Goal: Task Accomplishment & Management: Use online tool/utility

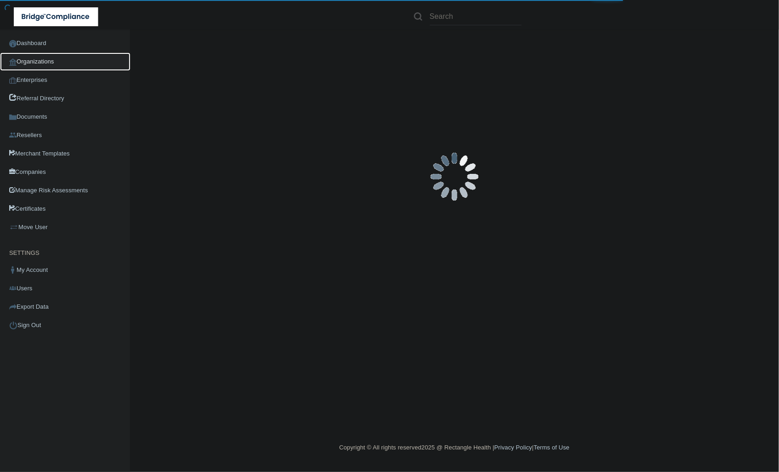
click at [93, 58] on link "Organizations" at bounding box center [65, 61] width 131 height 18
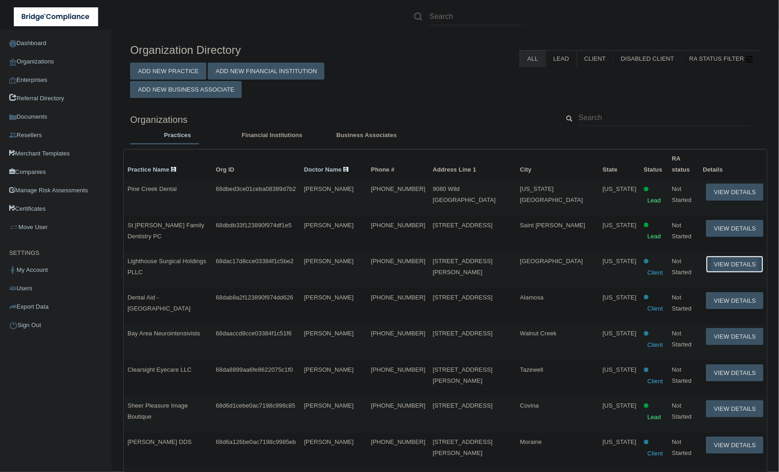
click at [719, 260] on button "View Details" at bounding box center [734, 264] width 57 height 17
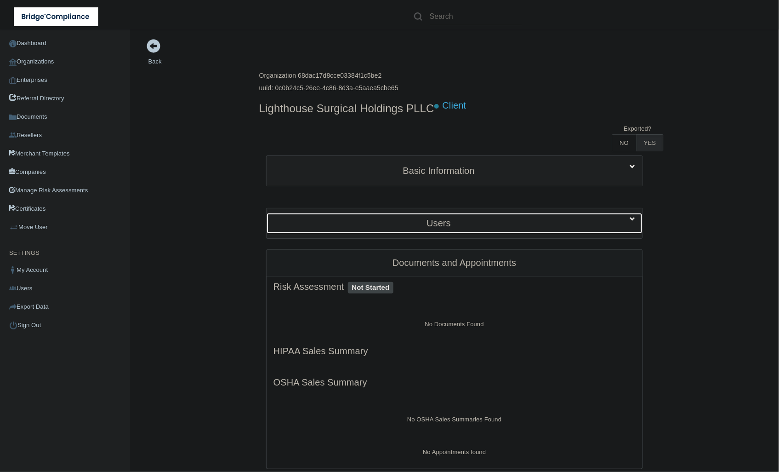
click at [541, 229] on div "Users" at bounding box center [439, 223] width 345 height 21
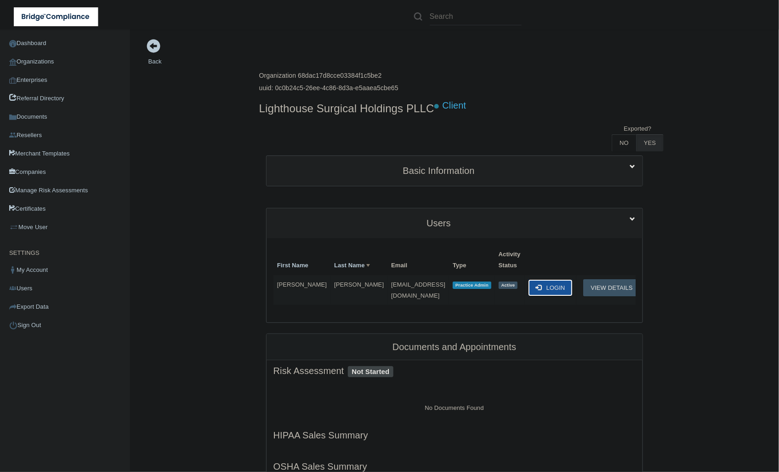
click at [550, 288] on button "Login" at bounding box center [550, 287] width 45 height 17
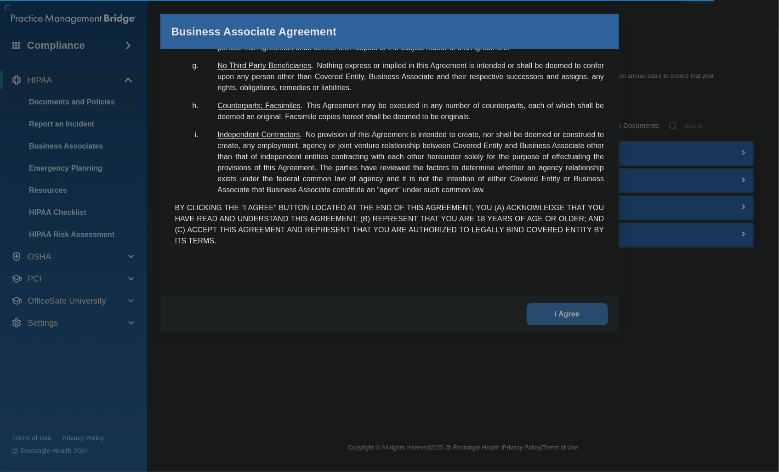
scroll to position [1910, 0]
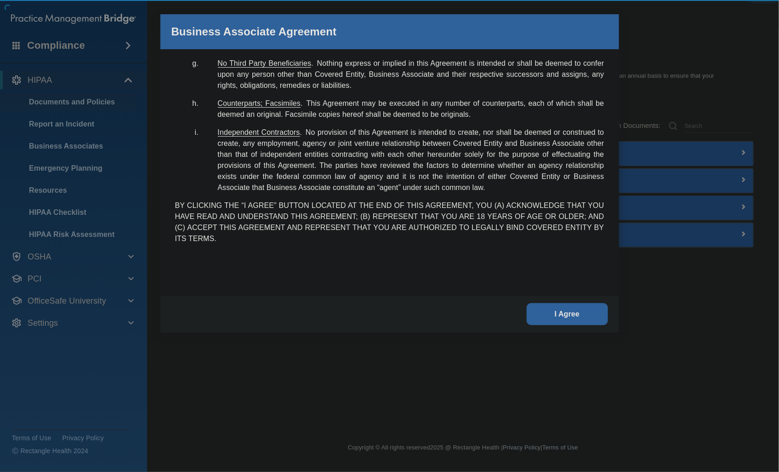
click at [576, 316] on button "I Agree" at bounding box center [567, 314] width 81 height 22
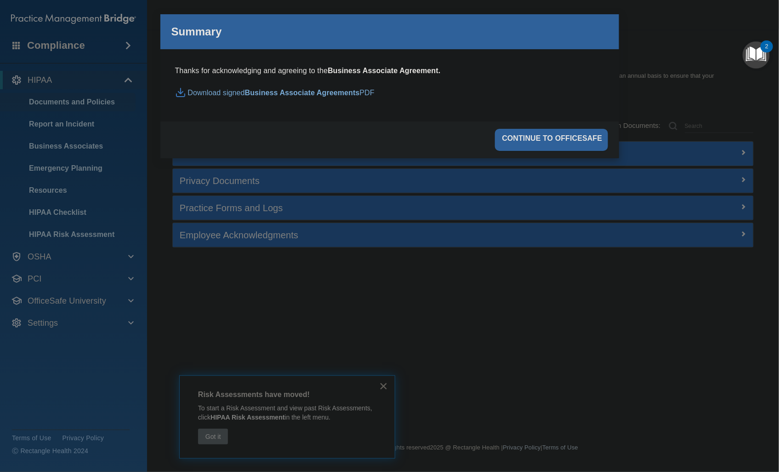
drag, startPoint x: 506, startPoint y: 269, endPoint x: 508, endPoint y: 237, distance: 32.7
click at [506, 270] on div "Business Associate Agreement Please sign this updated Business Associate Agreem…" at bounding box center [389, 236] width 779 height 472
click at [559, 137] on div "continue to officesafe" at bounding box center [551, 140] width 113 height 22
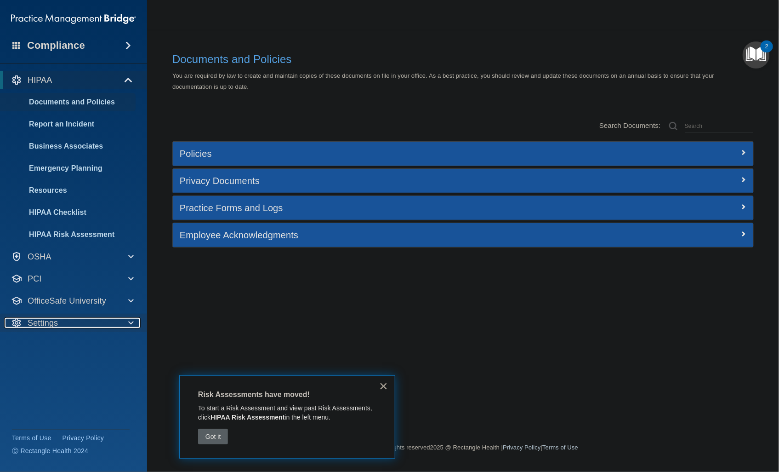
click at [98, 323] on div "Settings" at bounding box center [61, 322] width 114 height 11
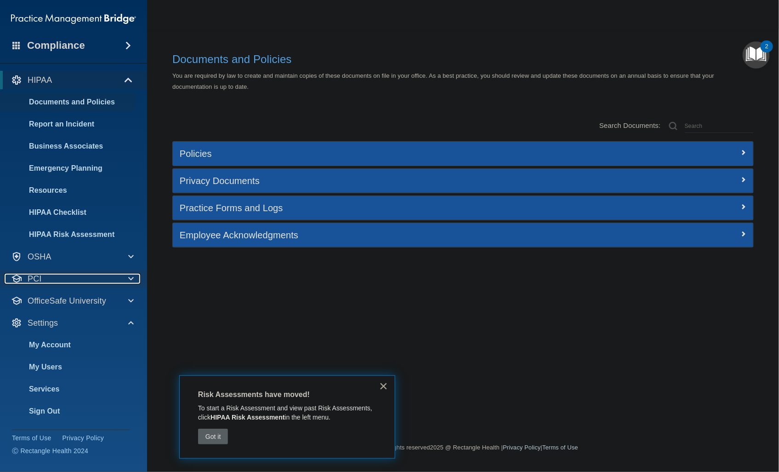
click at [100, 278] on div "PCI" at bounding box center [61, 278] width 114 height 11
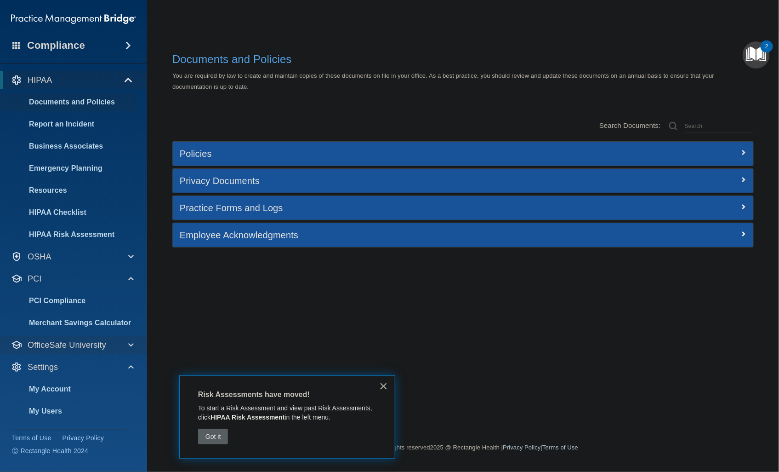
click at [96, 338] on div "OfficeSafe University" at bounding box center [74, 345] width 148 height 18
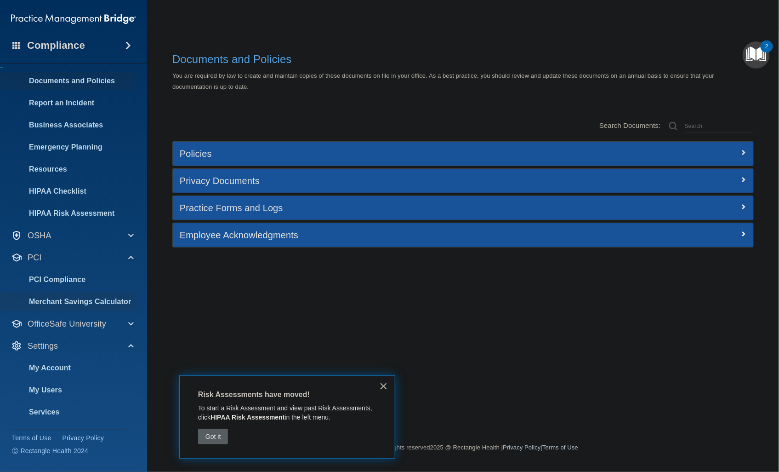
scroll to position [42, 0]
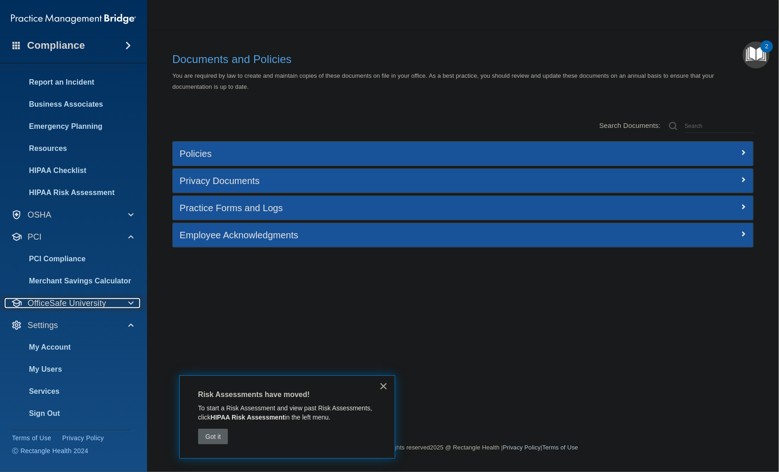
click at [95, 305] on p "OfficeSafe University" at bounding box center [67, 302] width 79 height 11
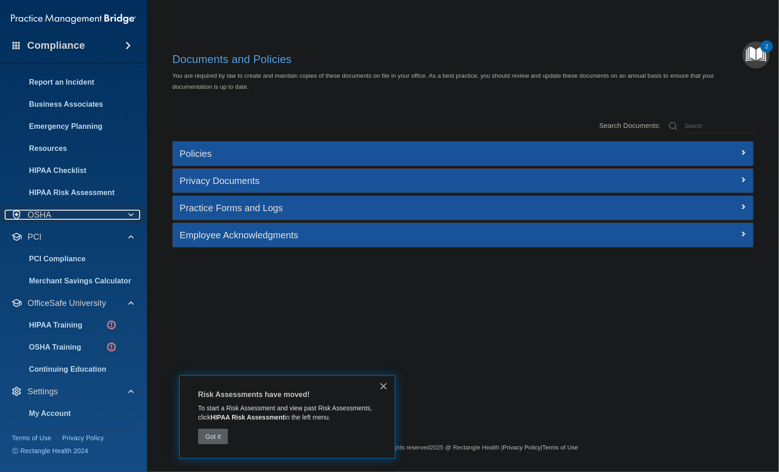
click at [118, 212] on div at bounding box center [129, 214] width 23 height 11
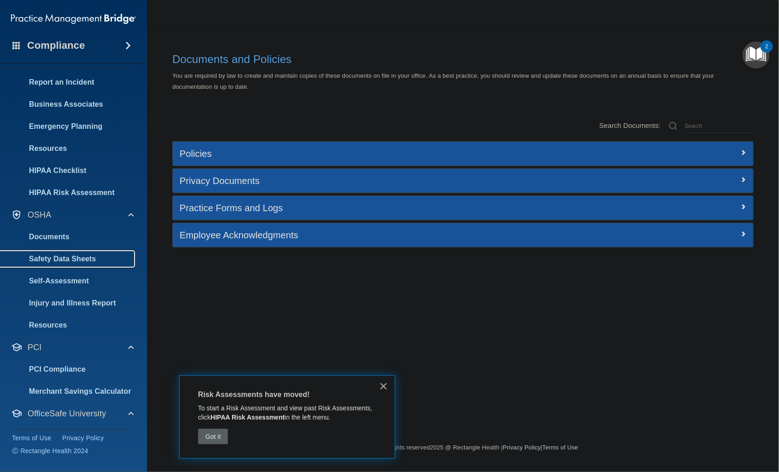
click at [104, 259] on p "Safety Data Sheets" at bounding box center [68, 258] width 125 height 9
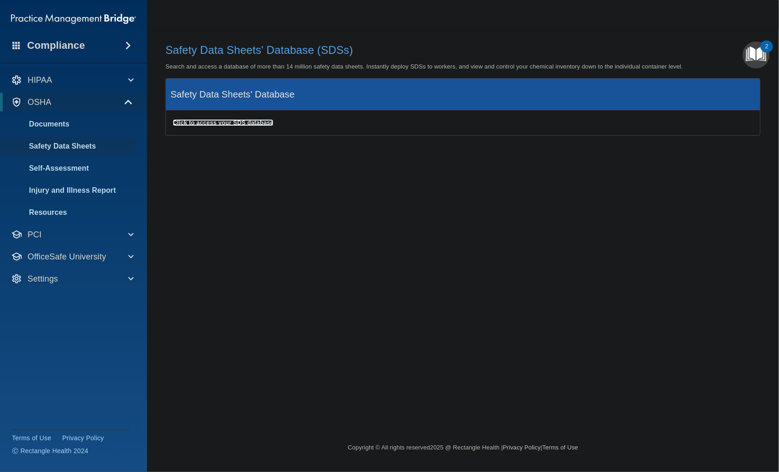
click at [254, 121] on b "Click to access your SDS database" at bounding box center [223, 122] width 101 height 7
